Goal: Complete application form

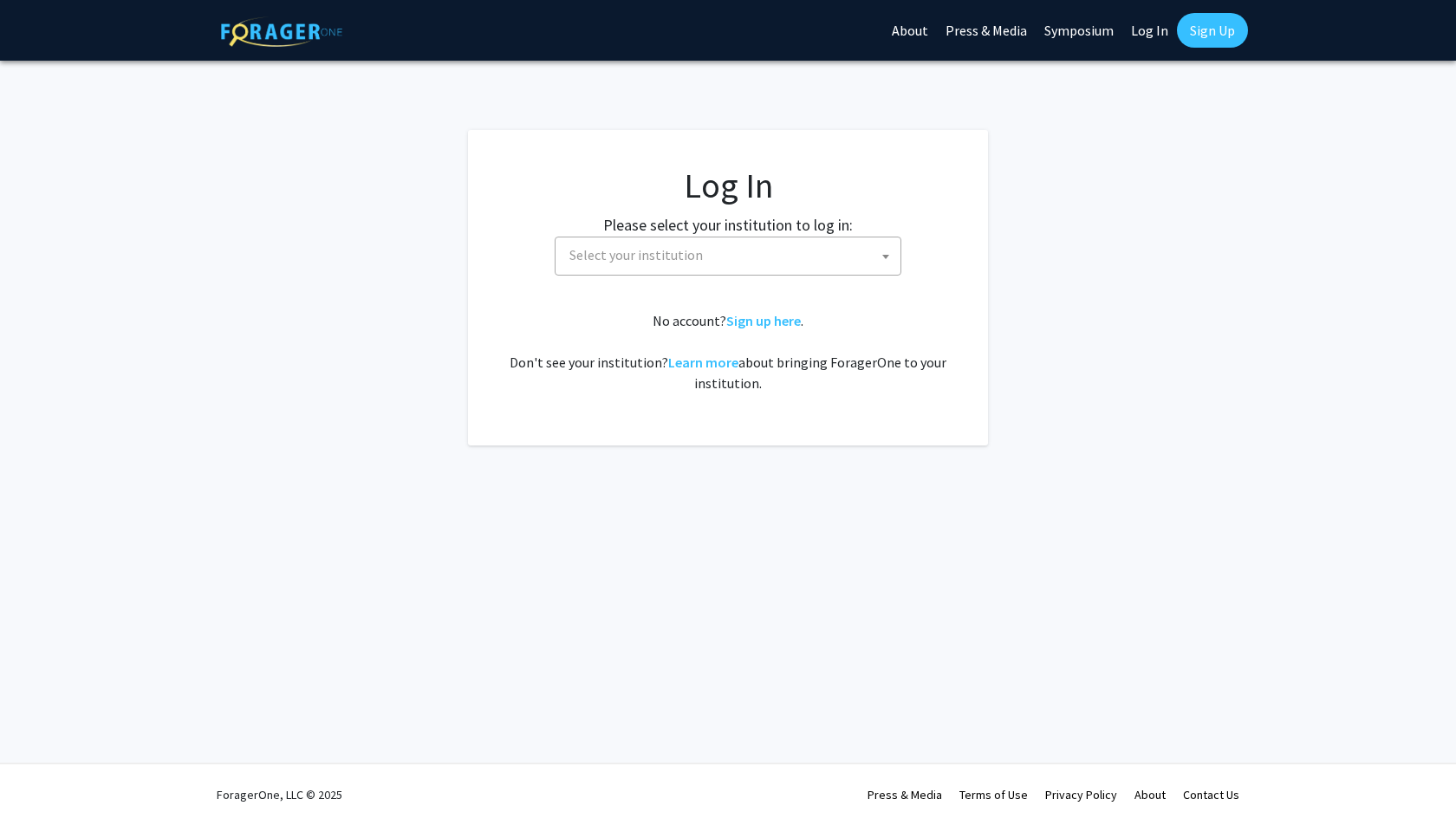
select select
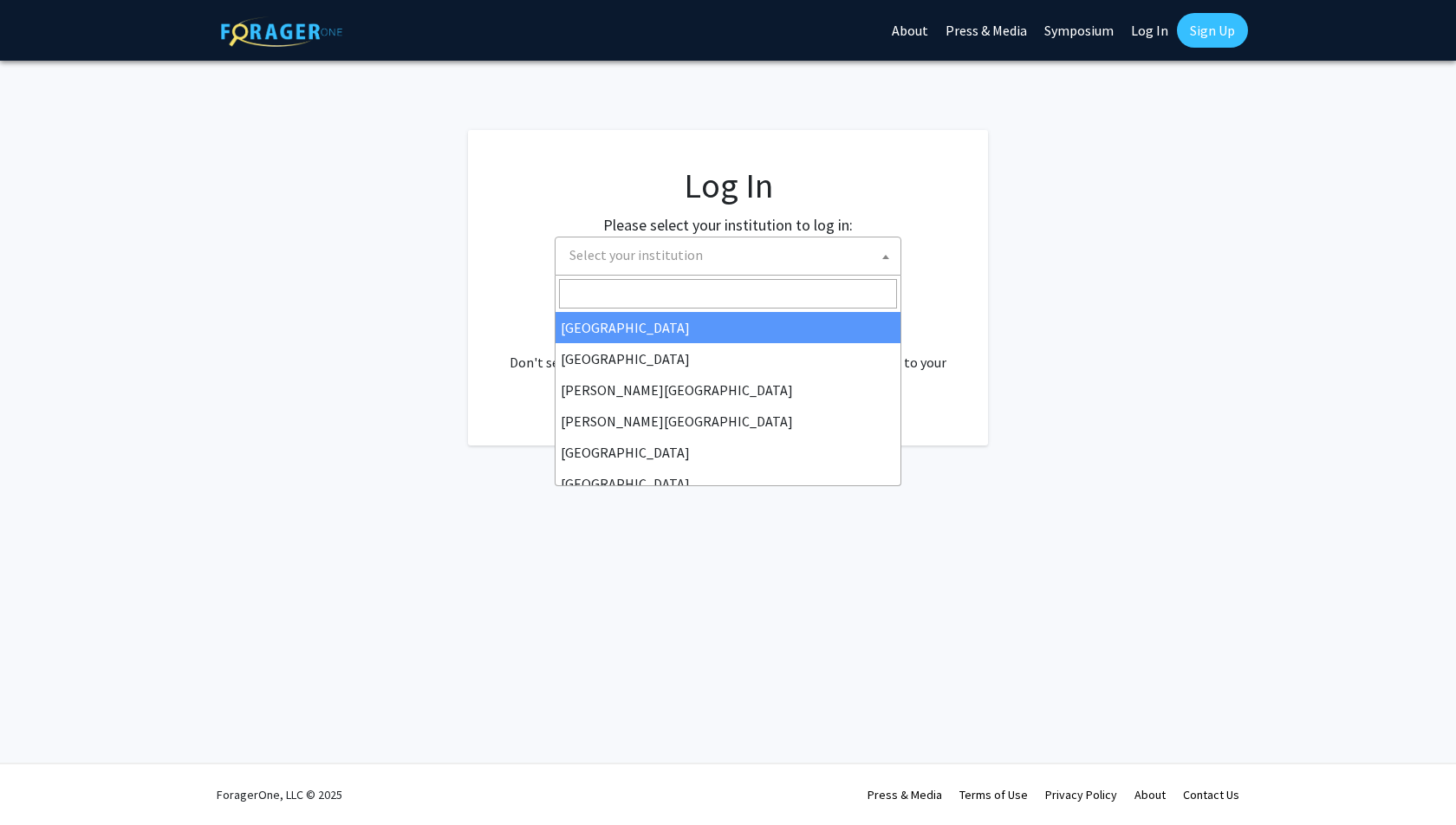
click at [738, 251] on span "Select your institution" at bounding box center [731, 255] width 338 height 36
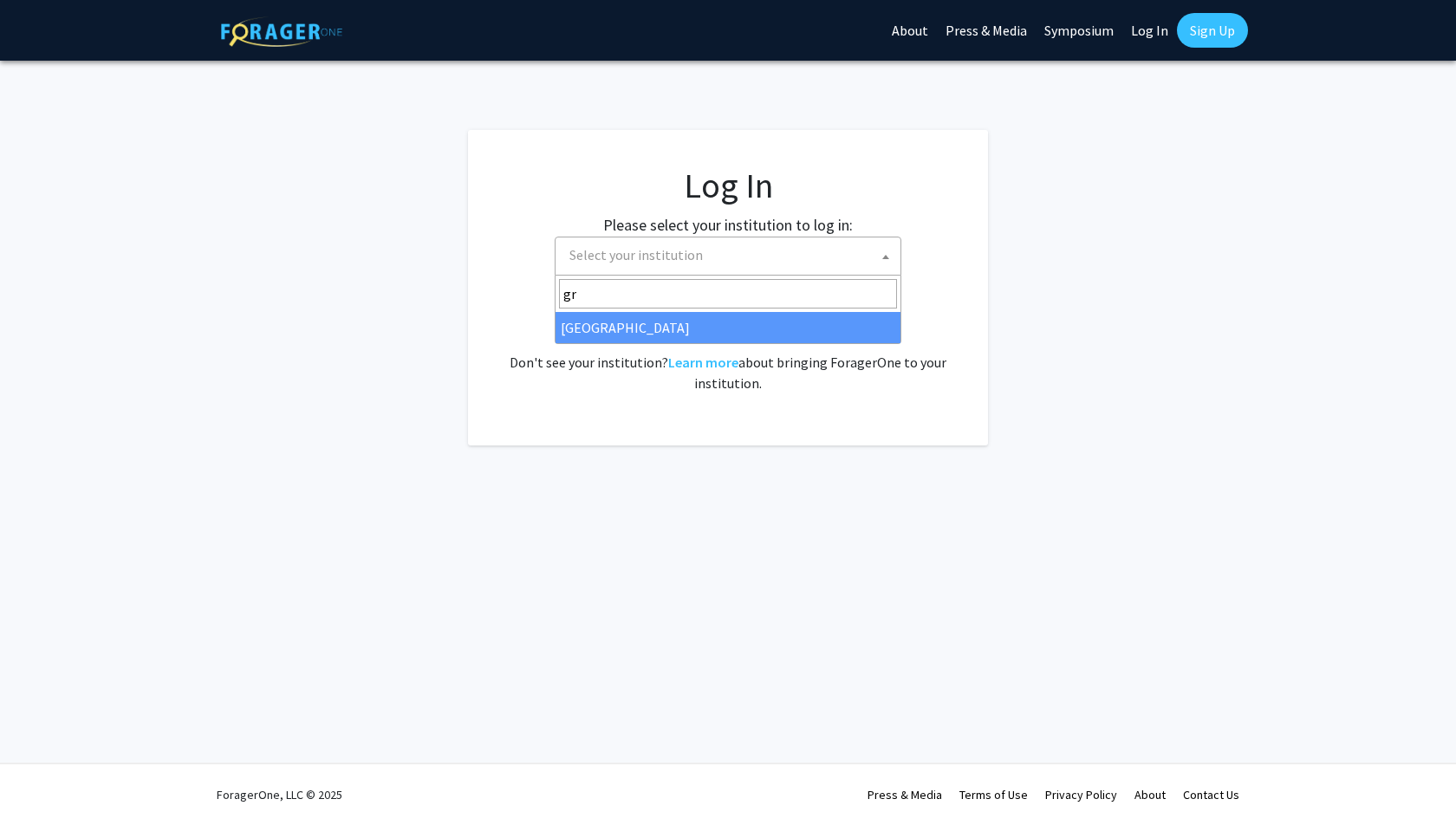
type input "gr"
select select "23"
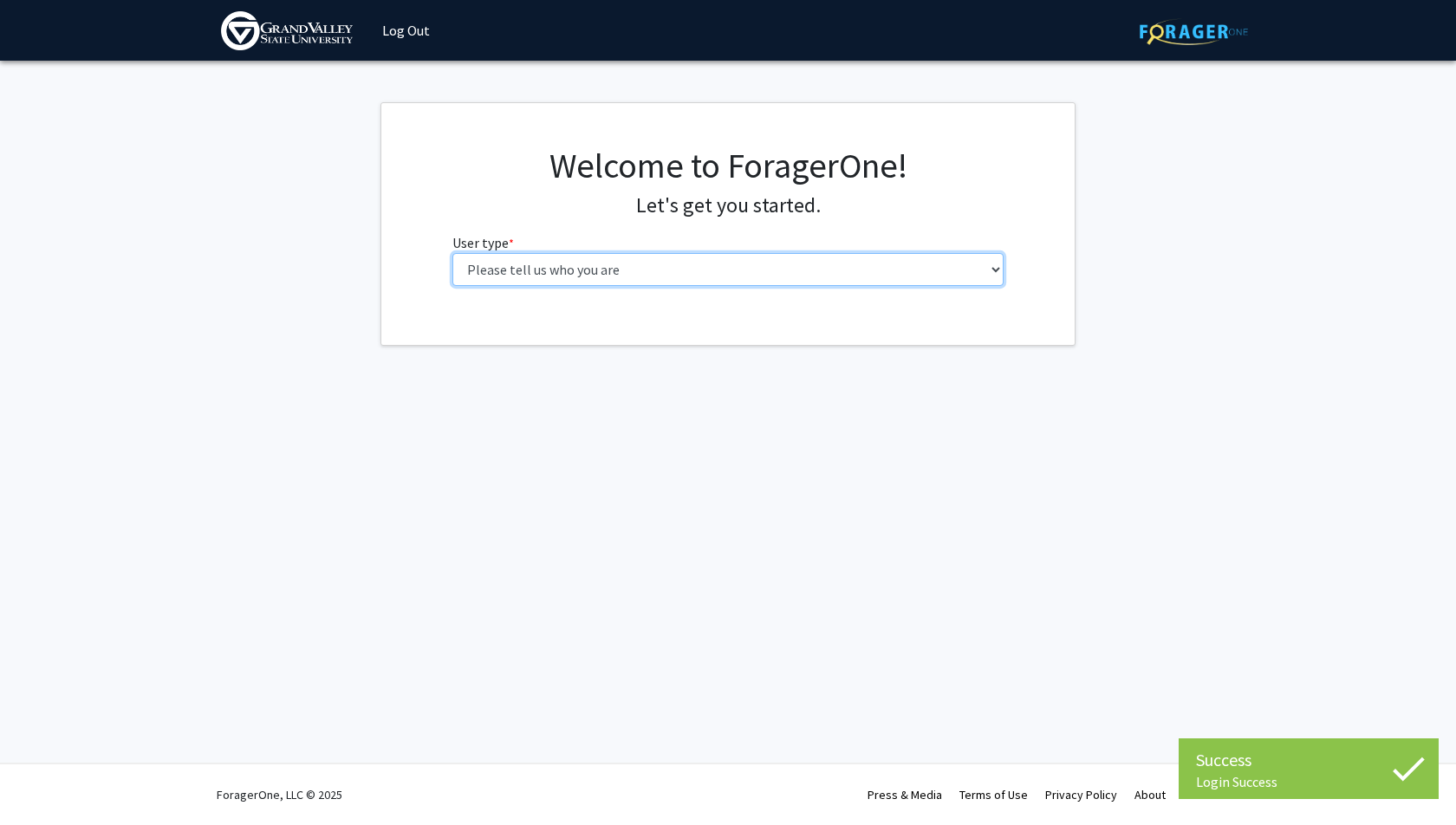
click at [783, 277] on select "Please tell us who you are Undergraduate Student Master's Student Doctoral Cand…" at bounding box center [728, 269] width 552 height 33
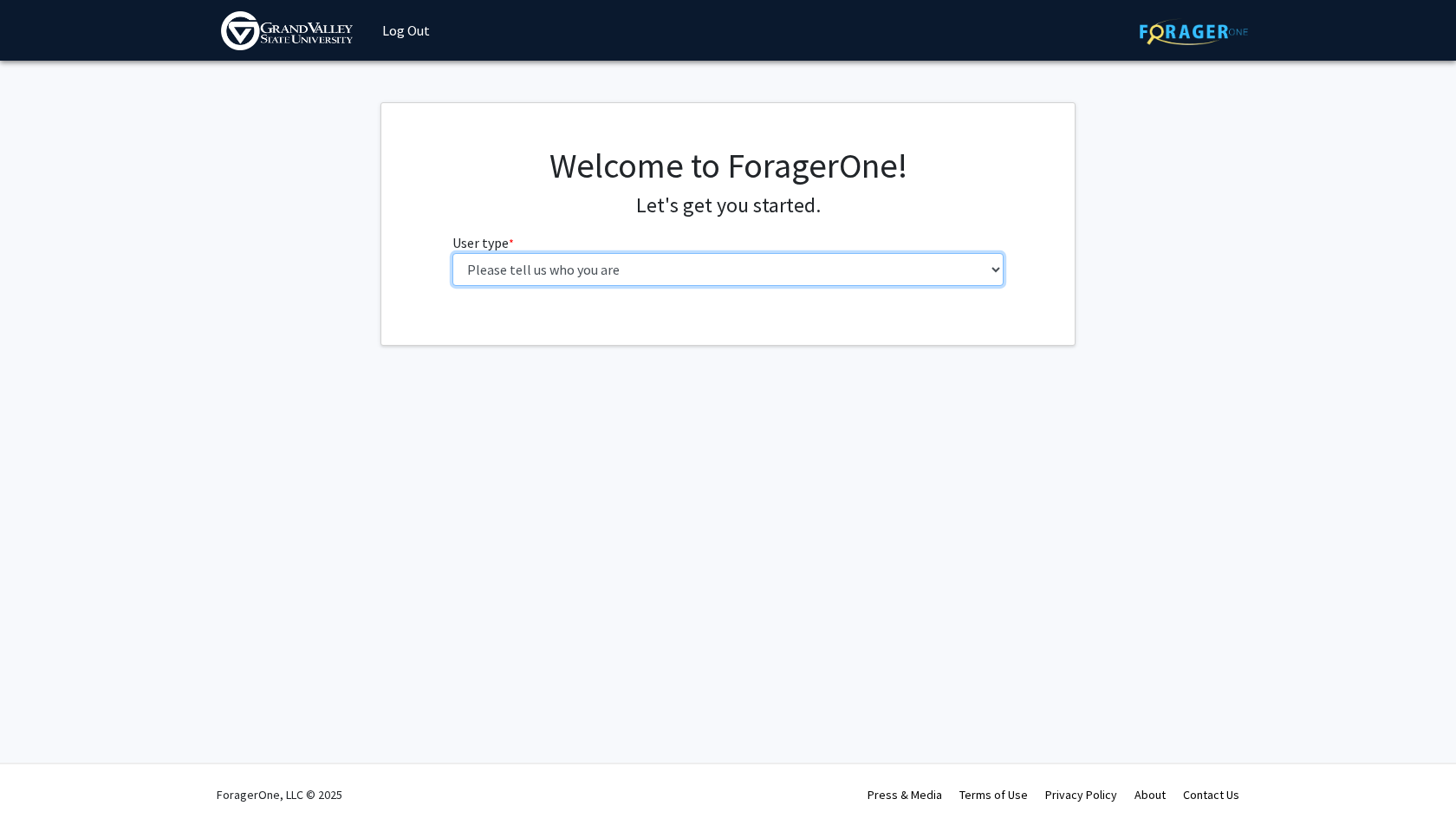
click at [811, 284] on select "Please tell us who you are Undergraduate Student Master's Student Doctoral Cand…" at bounding box center [728, 269] width 552 height 33
select select "1: undergrad"
click at [452, 253] on select "Please tell us who you are Undergraduate Student Master's Student Doctoral Cand…" at bounding box center [728, 269] width 552 height 33
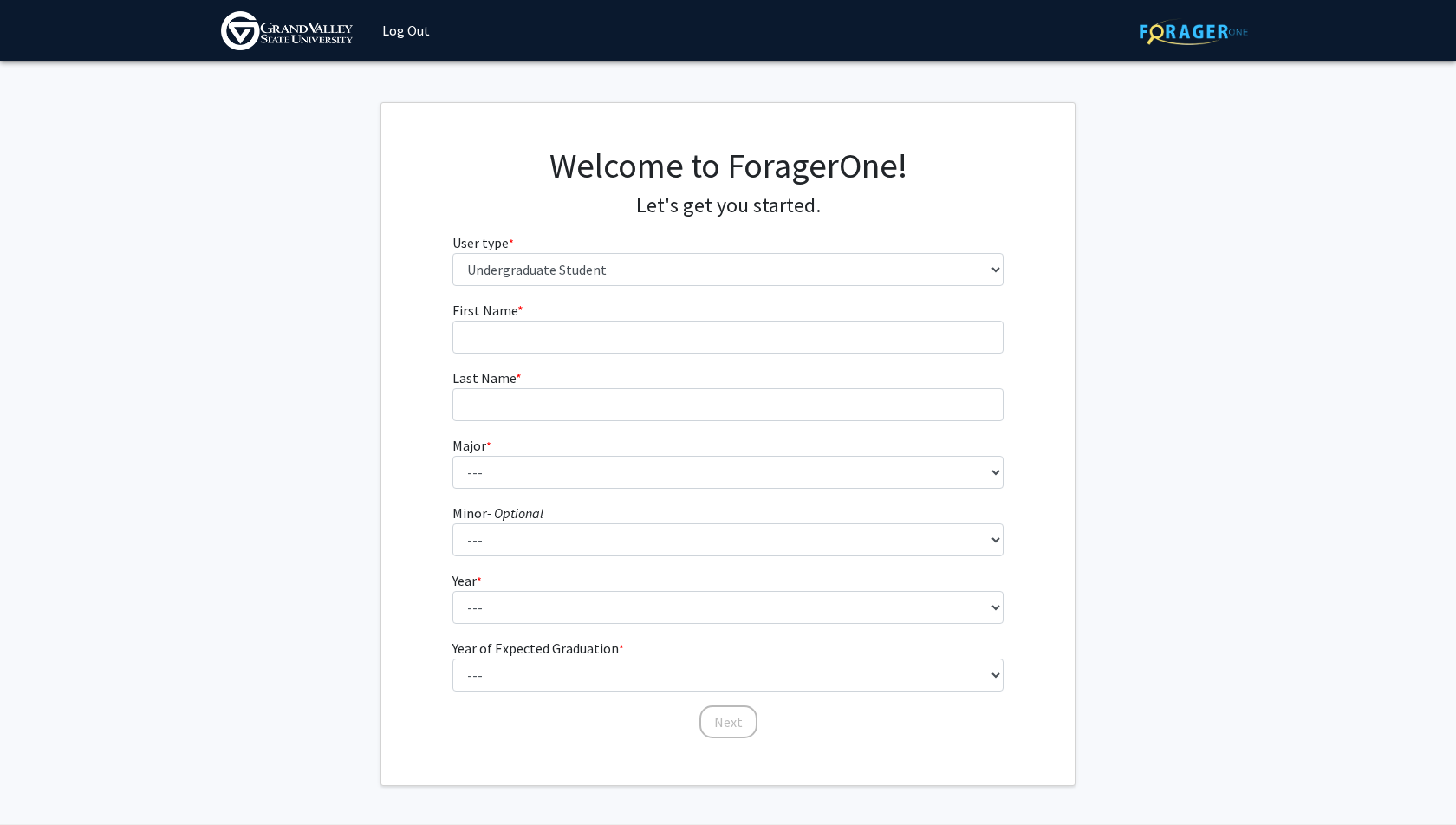
click at [824, 354] on form "First Name * required Last Name * required Major * required --- Advertising and…" at bounding box center [728, 511] width 552 height 423
click at [826, 336] on input "First Name * required" at bounding box center [728, 338] width 552 height 33
type input "[PERSON_NAME]"
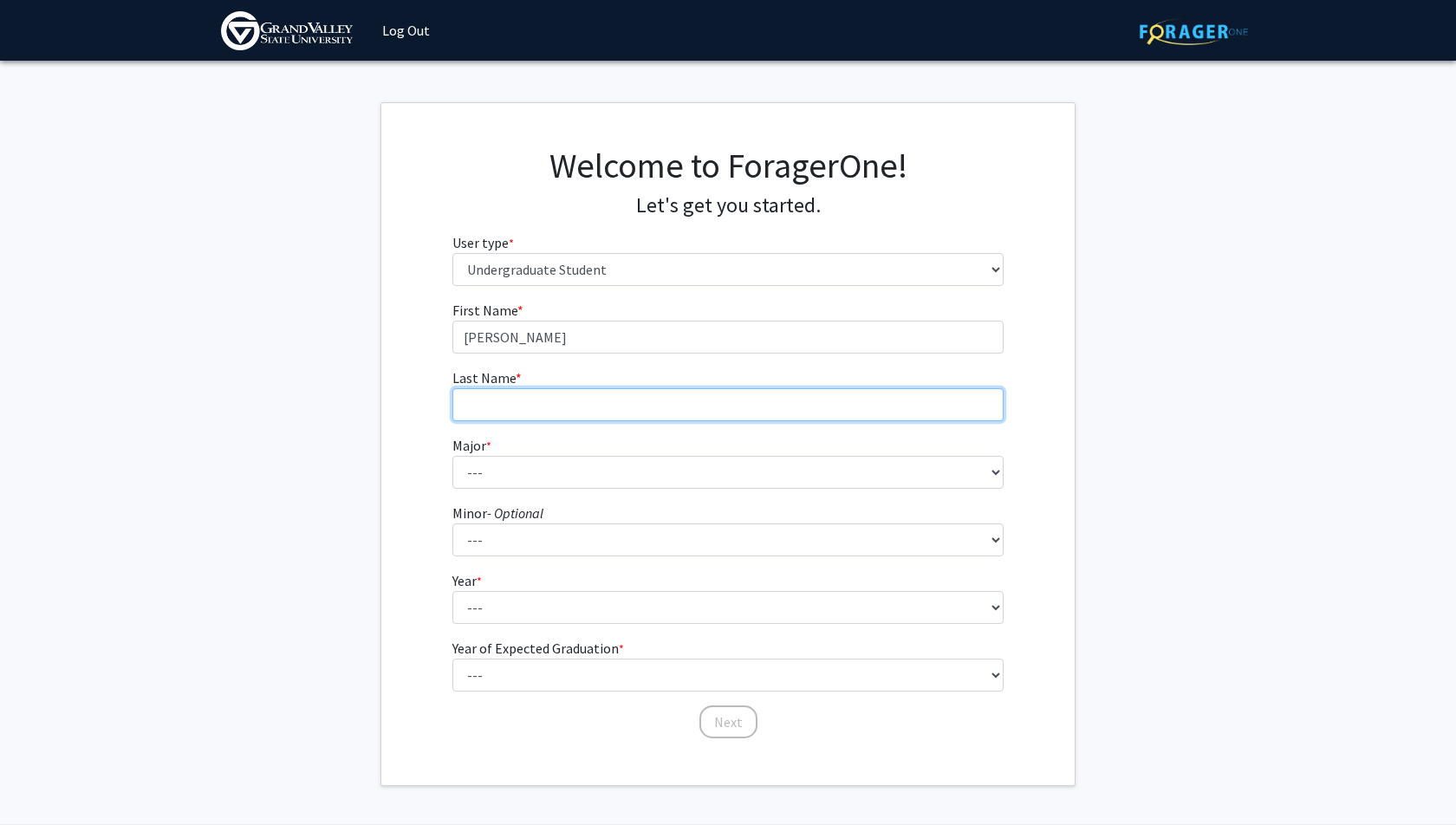
type input "[PERSON_NAME]"
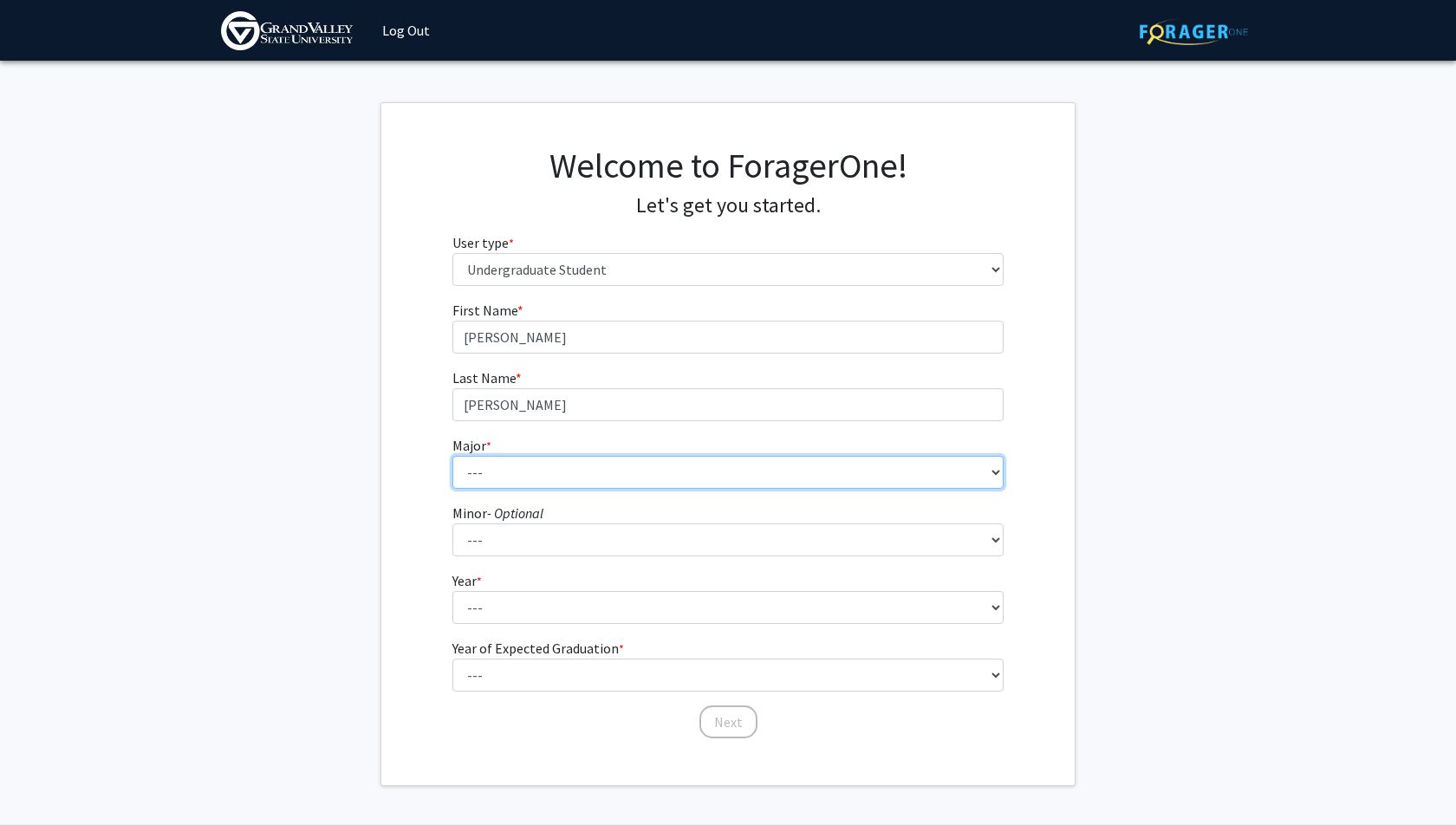
click at [658, 471] on select "--- Advertising and Public Relations Allied Health Science Anthropology Applied…" at bounding box center [728, 472] width 552 height 33
select select "88: 1963"
click at [452, 455] on select "--- Advertising and Public Relations Allied Health Science Anthropology Applied…" at bounding box center [728, 472] width 552 height 33
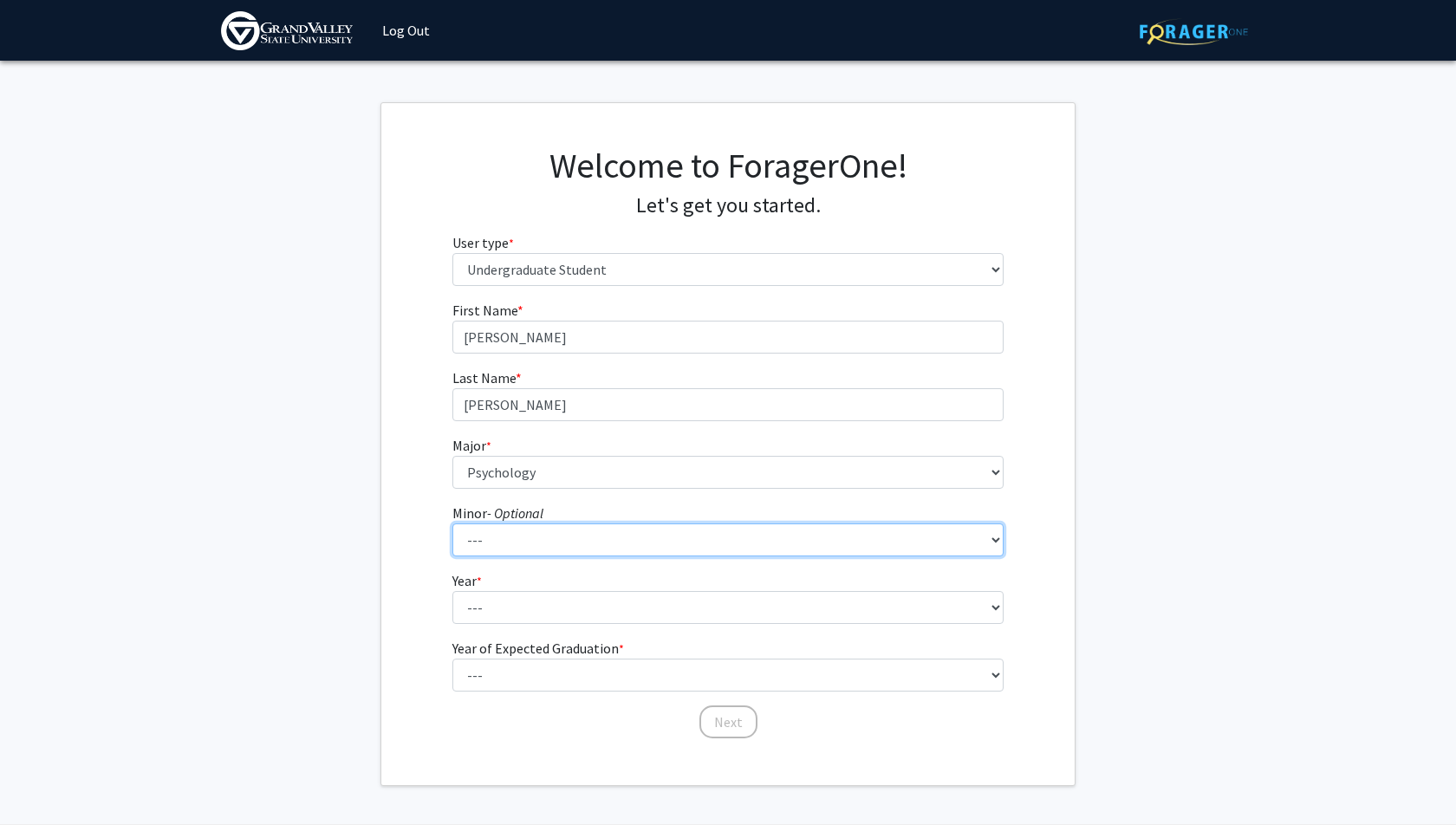
click at [591, 547] on select "--- Accounting Adventure Tourism Management Advertising and Public Relations Af…" at bounding box center [728, 540] width 552 height 33
select select "15: 1500"
click at [452, 523] on select "--- Accounting Adventure Tourism Management Advertising and Public Relations Af…" at bounding box center [728, 540] width 552 height 33
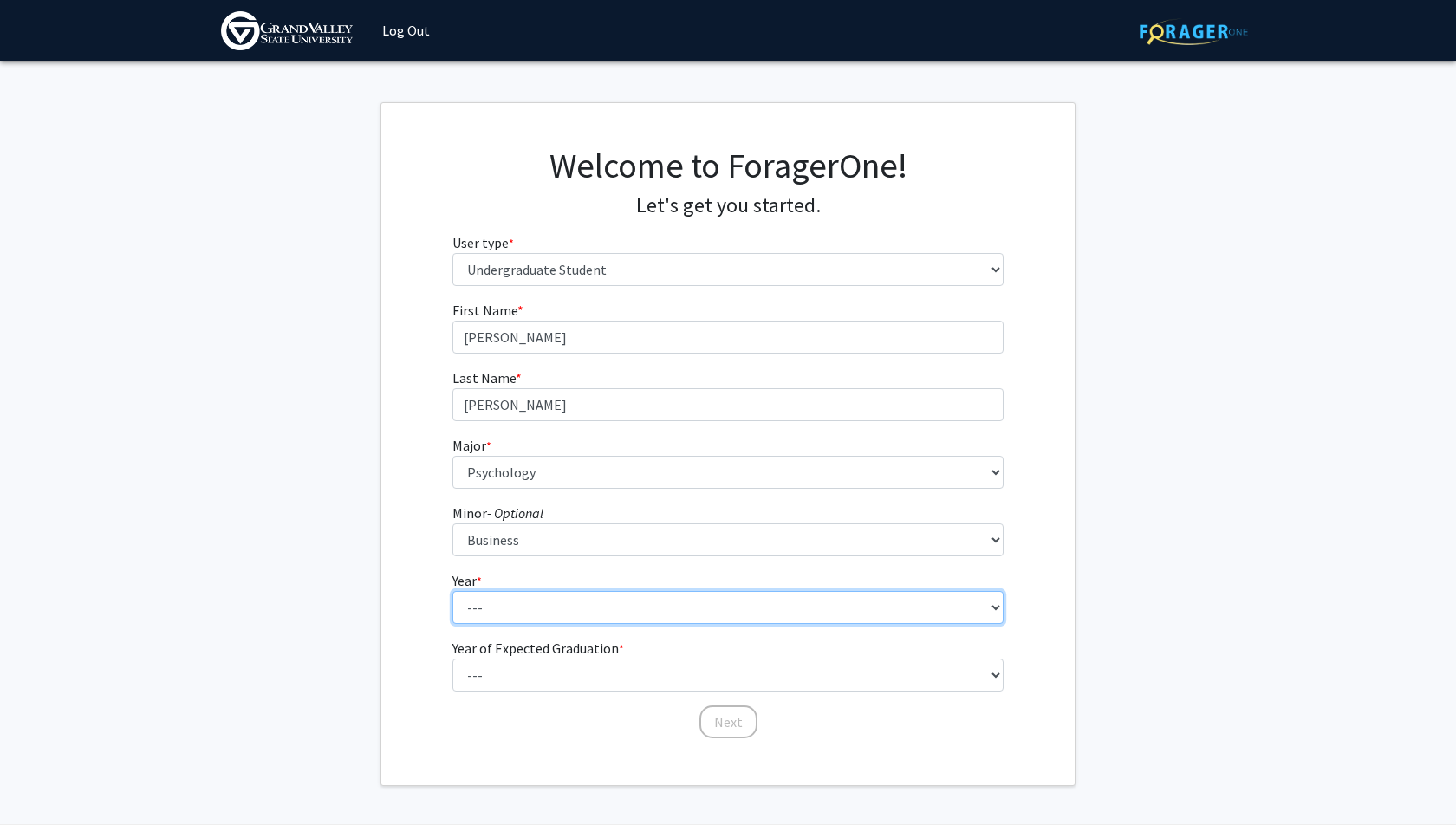
click at [524, 611] on select "--- First-year Sophomore Junior Senior Postbaccalaureate Certificate" at bounding box center [728, 607] width 552 height 33
select select "4: senior"
click at [452, 590] on select "--- First-year Sophomore Junior Senior Postbaccalaureate Certificate" at bounding box center [728, 607] width 552 height 33
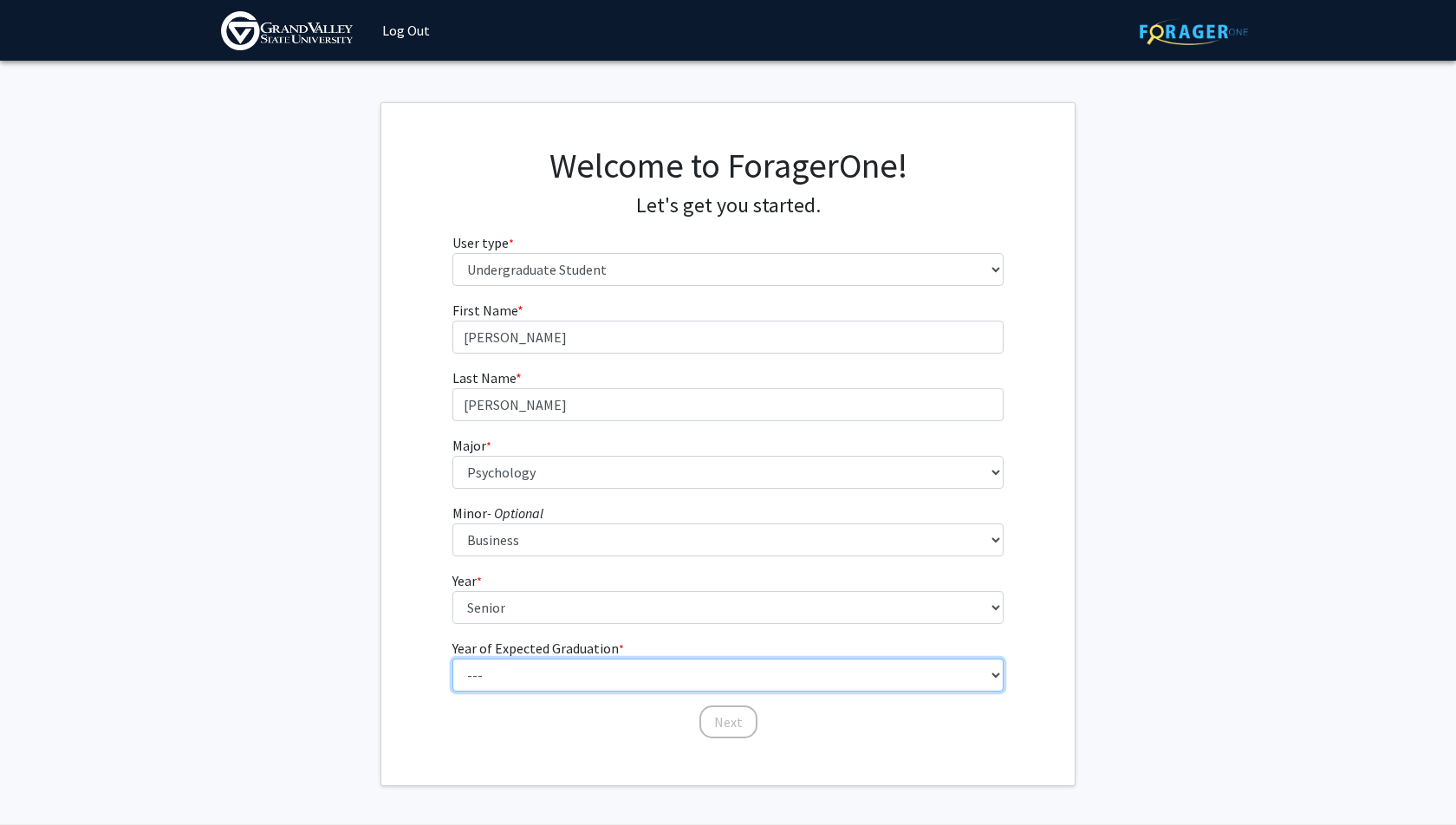
click at [545, 680] on select "--- 2025 2026 2027 2028 2029 2030 2031 2032 2033 2034" at bounding box center [728, 675] width 552 height 33
select select "2: 2026"
click at [452, 658] on select "--- 2025 2026 2027 2028 2029 2030 2031 2032 2033 2034" at bounding box center [728, 675] width 552 height 33
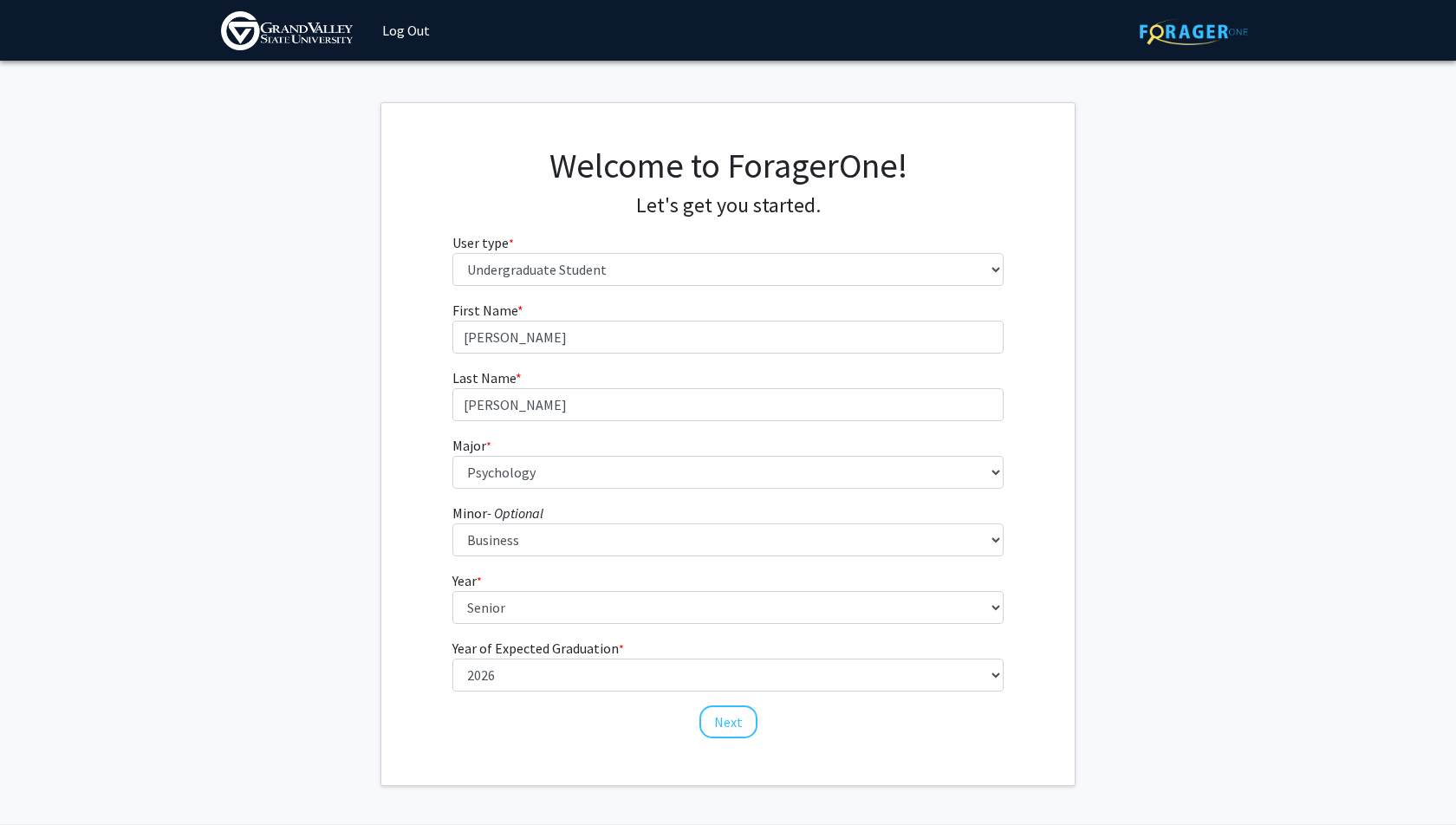
click at [808, 708] on div "Next" at bounding box center [728, 714] width 552 height 17
click at [729, 722] on button "Next" at bounding box center [728, 722] width 58 height 33
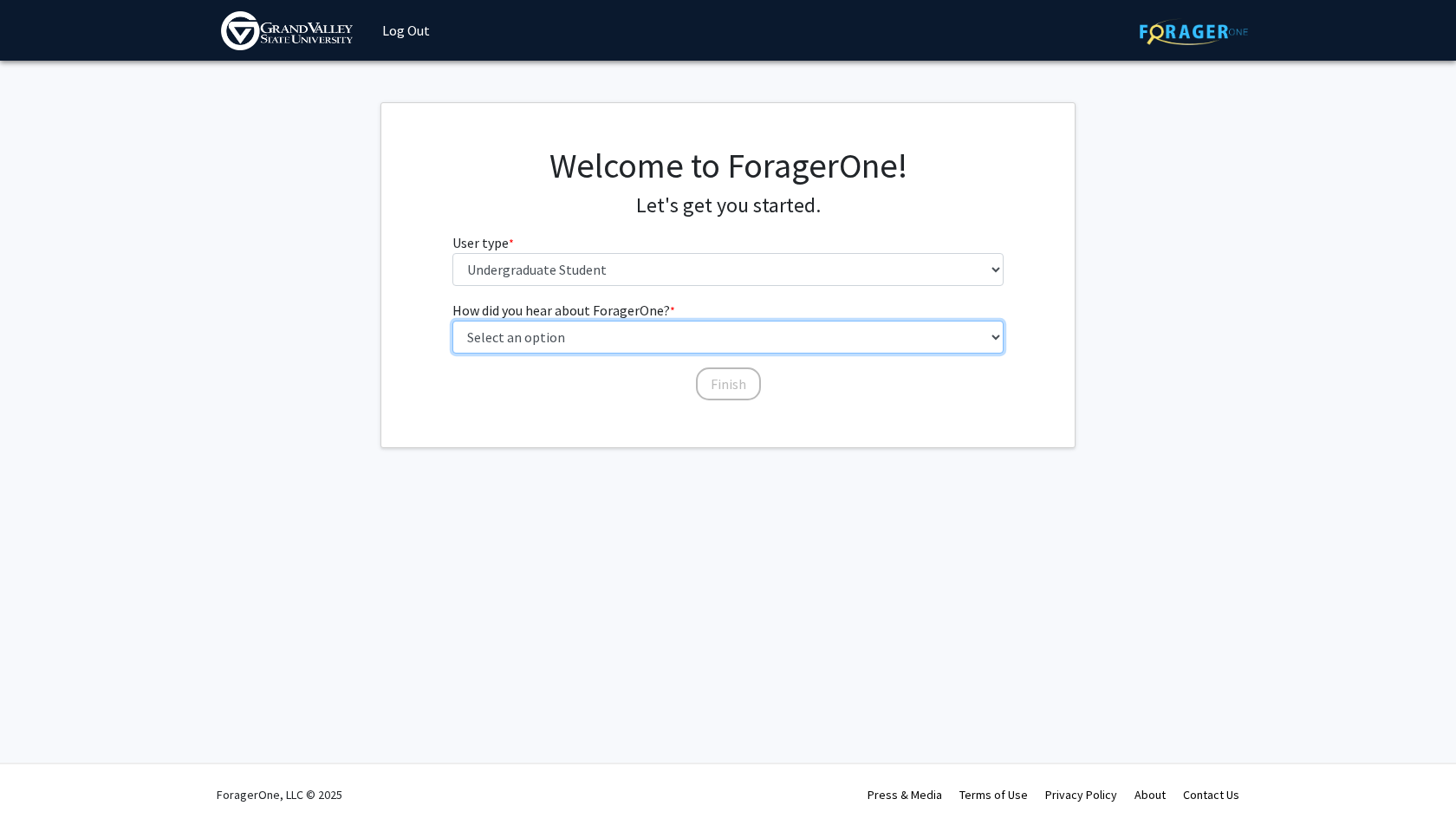
click at [702, 328] on select "Select an option Peer/student recommendation Faculty/staff recommendation Unive…" at bounding box center [728, 338] width 552 height 33
select select "2: faculty_recommendation"
click at [452, 321] on select "Select an option Peer/student recommendation Faculty/staff recommendation Unive…" at bounding box center [728, 338] width 552 height 33
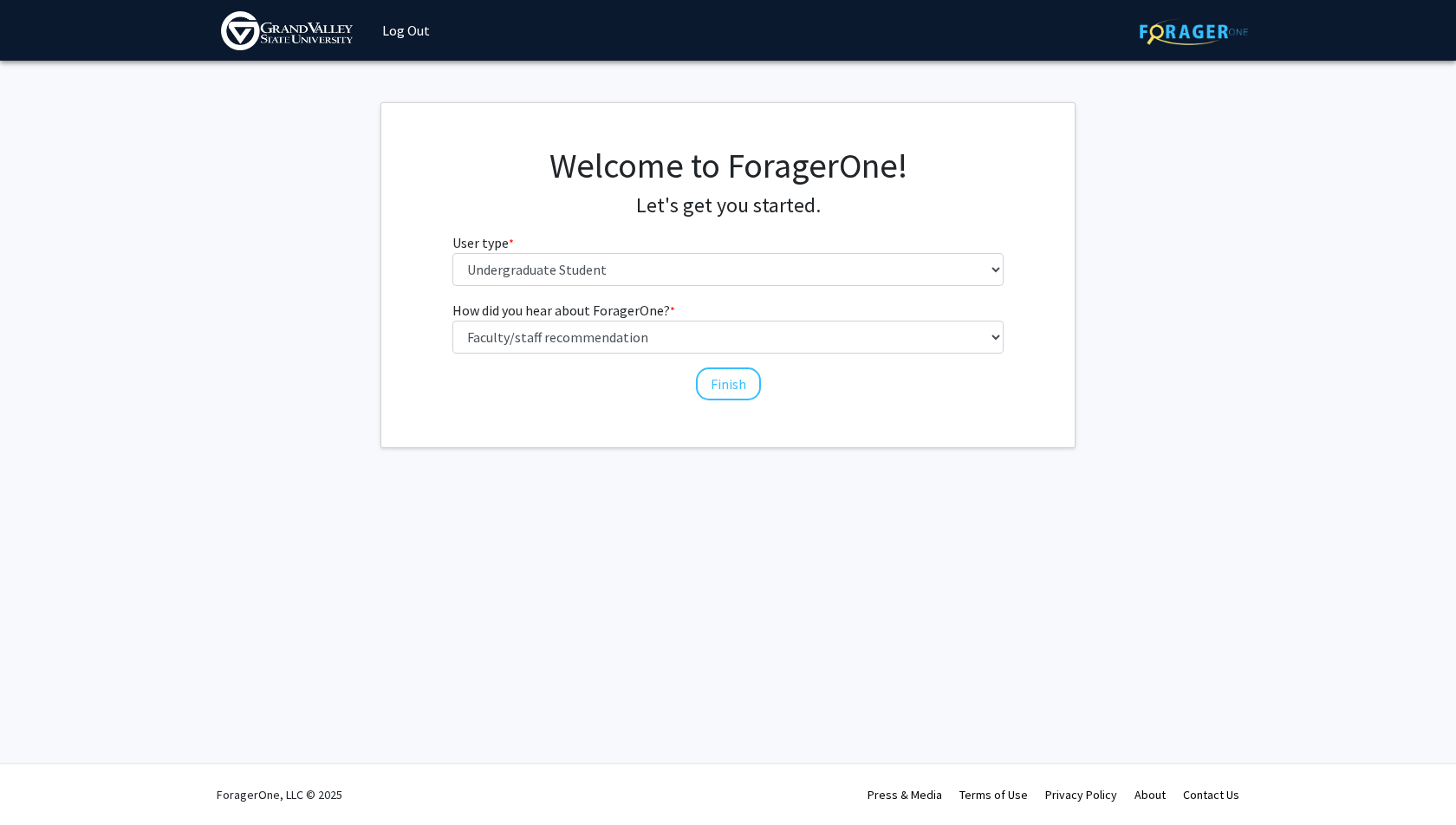
click at [671, 409] on div "Welcome to ForagerOne! Let's get you started. User type * required Please tell …" at bounding box center [728, 275] width 694 height 344
click at [714, 384] on button "Finish" at bounding box center [728, 384] width 65 height 33
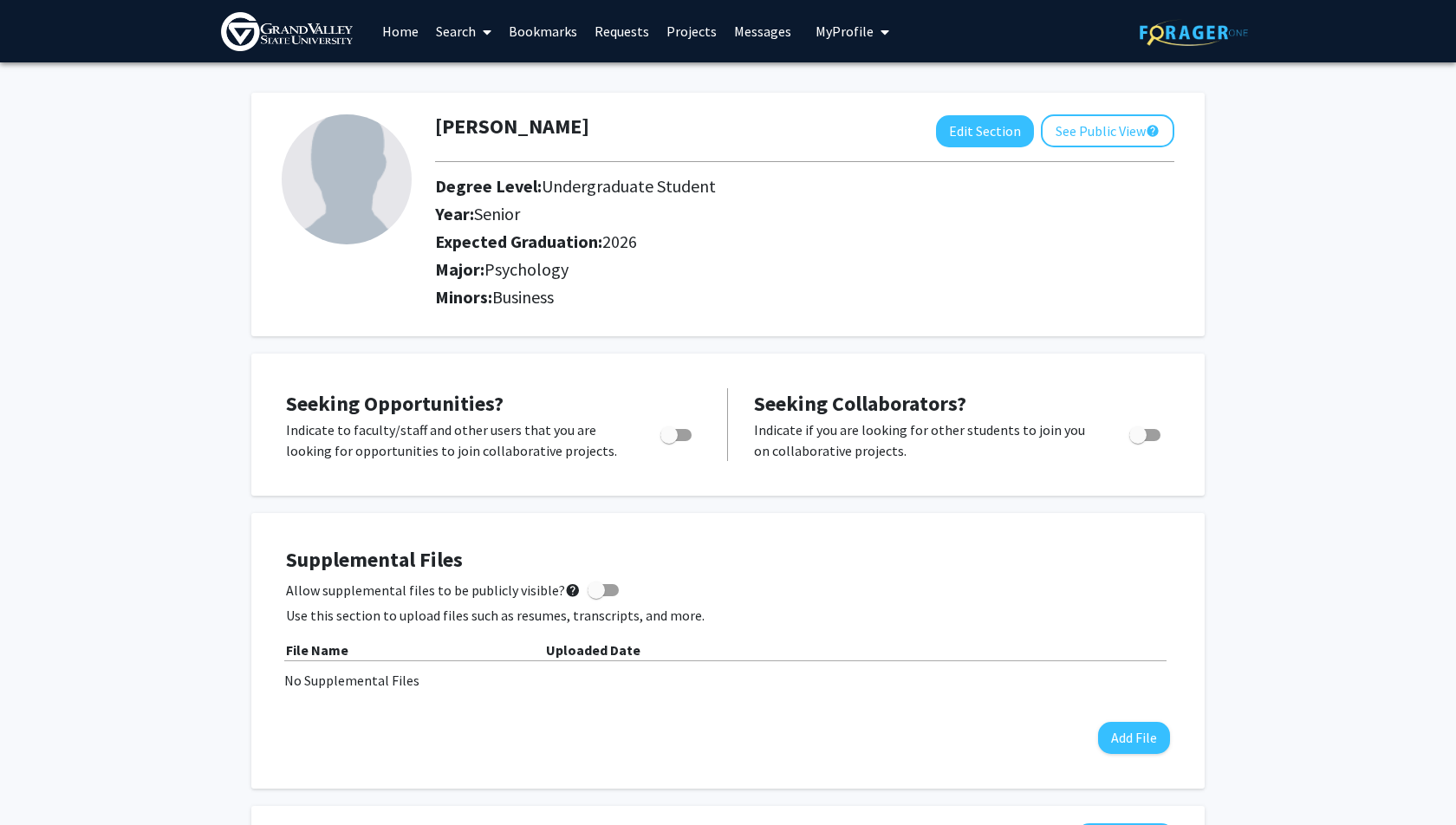
click at [458, 27] on link "Search" at bounding box center [463, 31] width 72 height 61
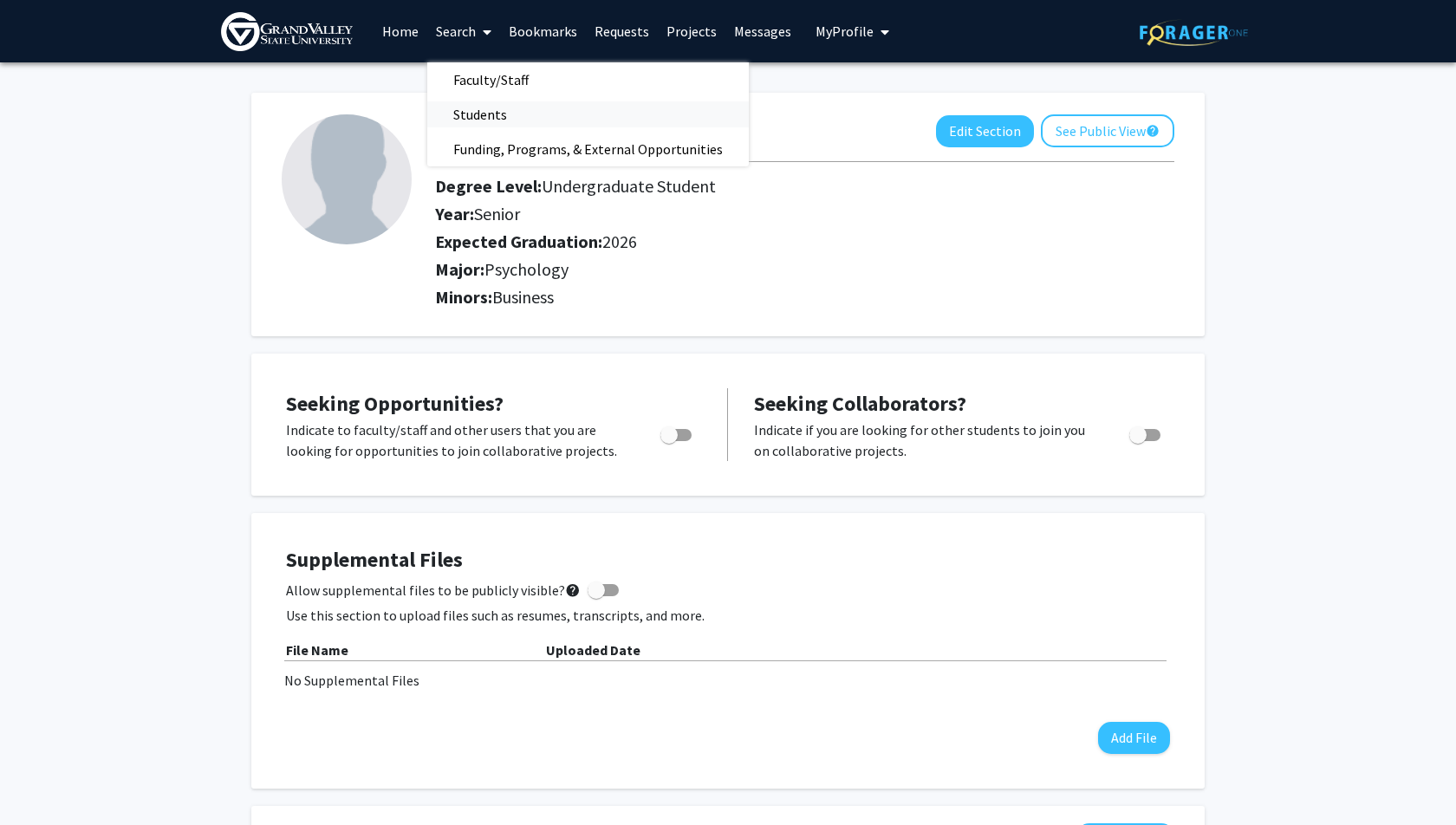
click at [466, 109] on span "Students" at bounding box center [480, 114] width 106 height 35
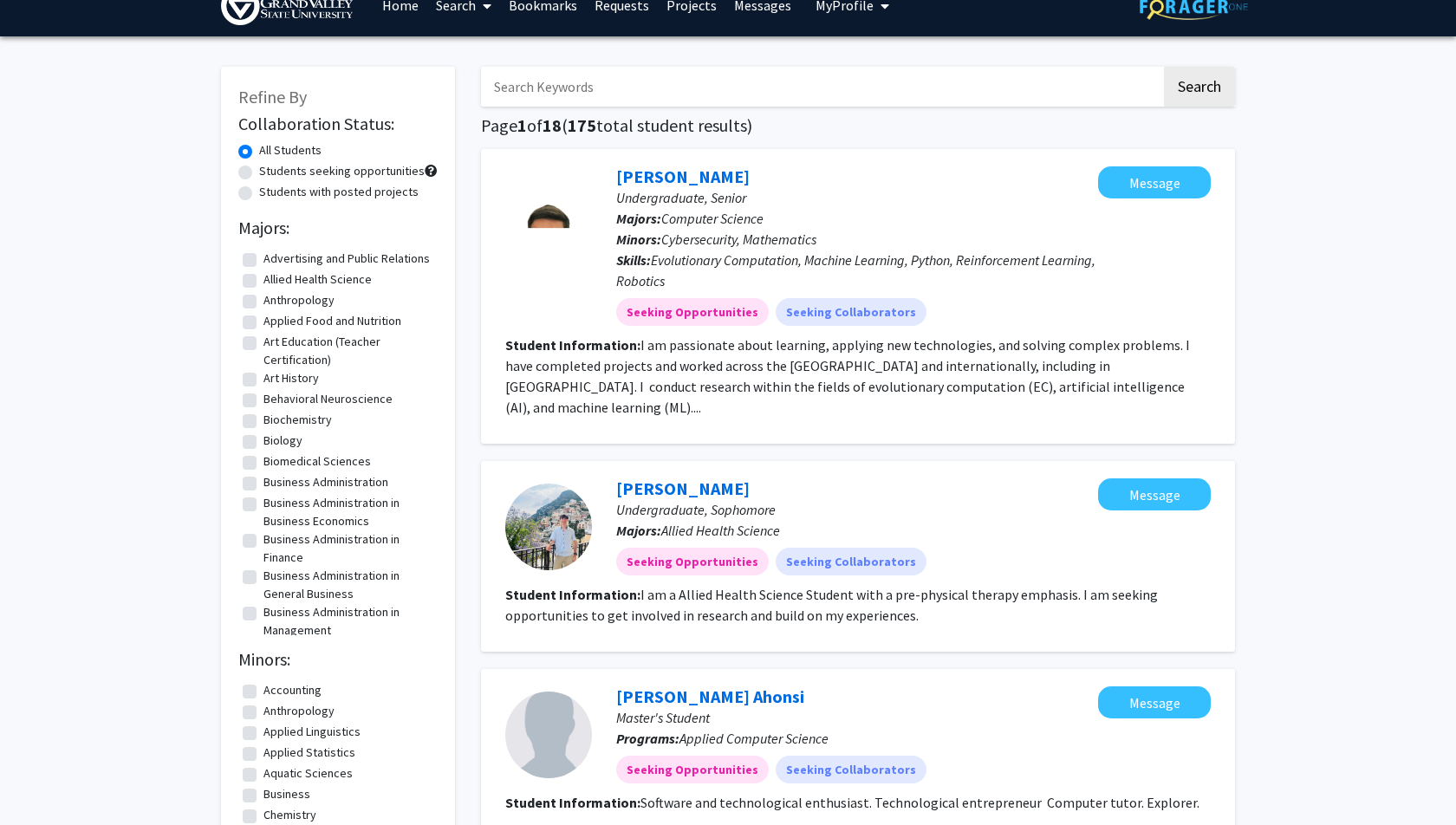
scroll to position [22, 0]
